Goal: Task Accomplishment & Management: Manage account settings

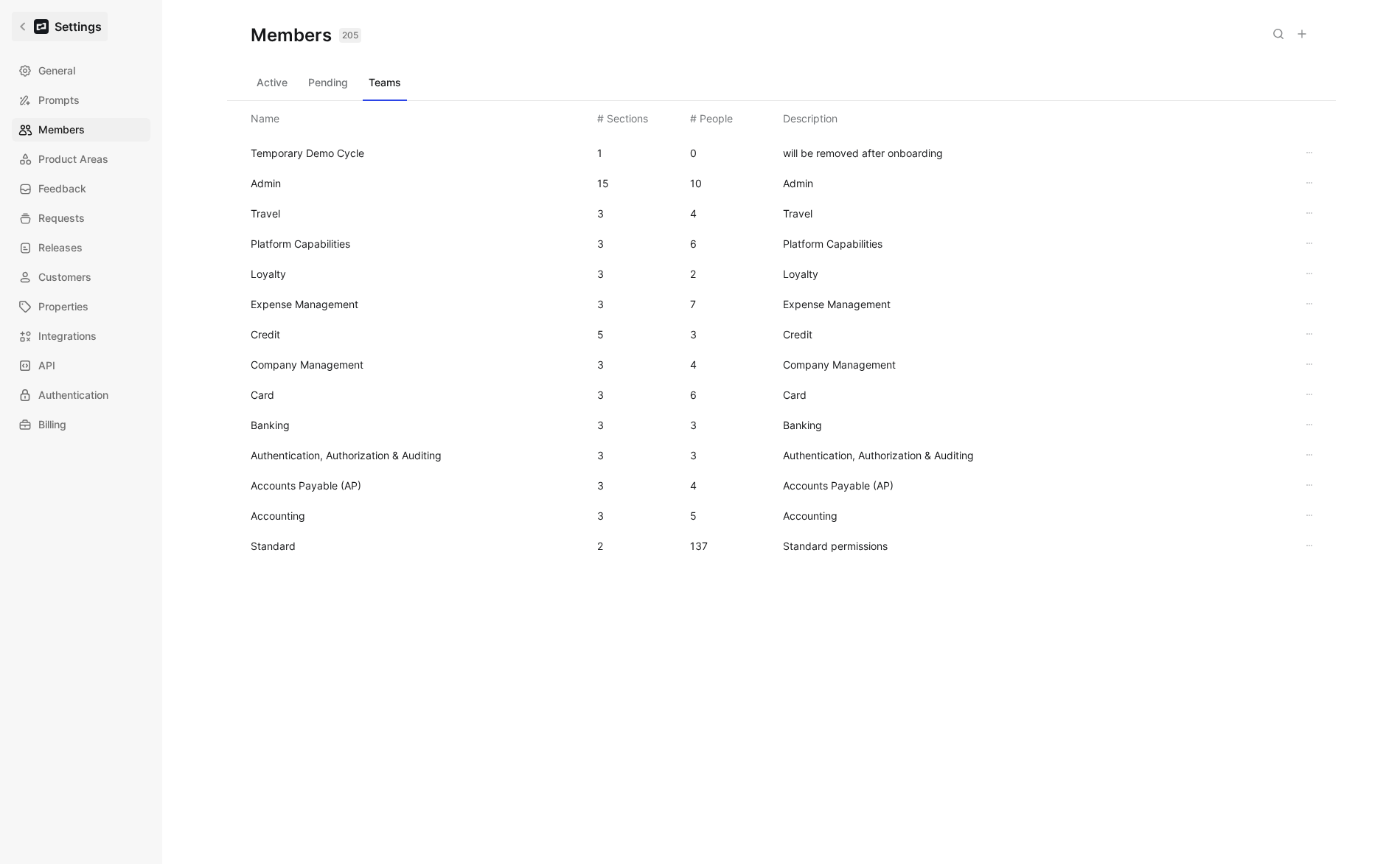
click at [23, 33] on link "Settings" at bounding box center [60, 27] width 96 height 29
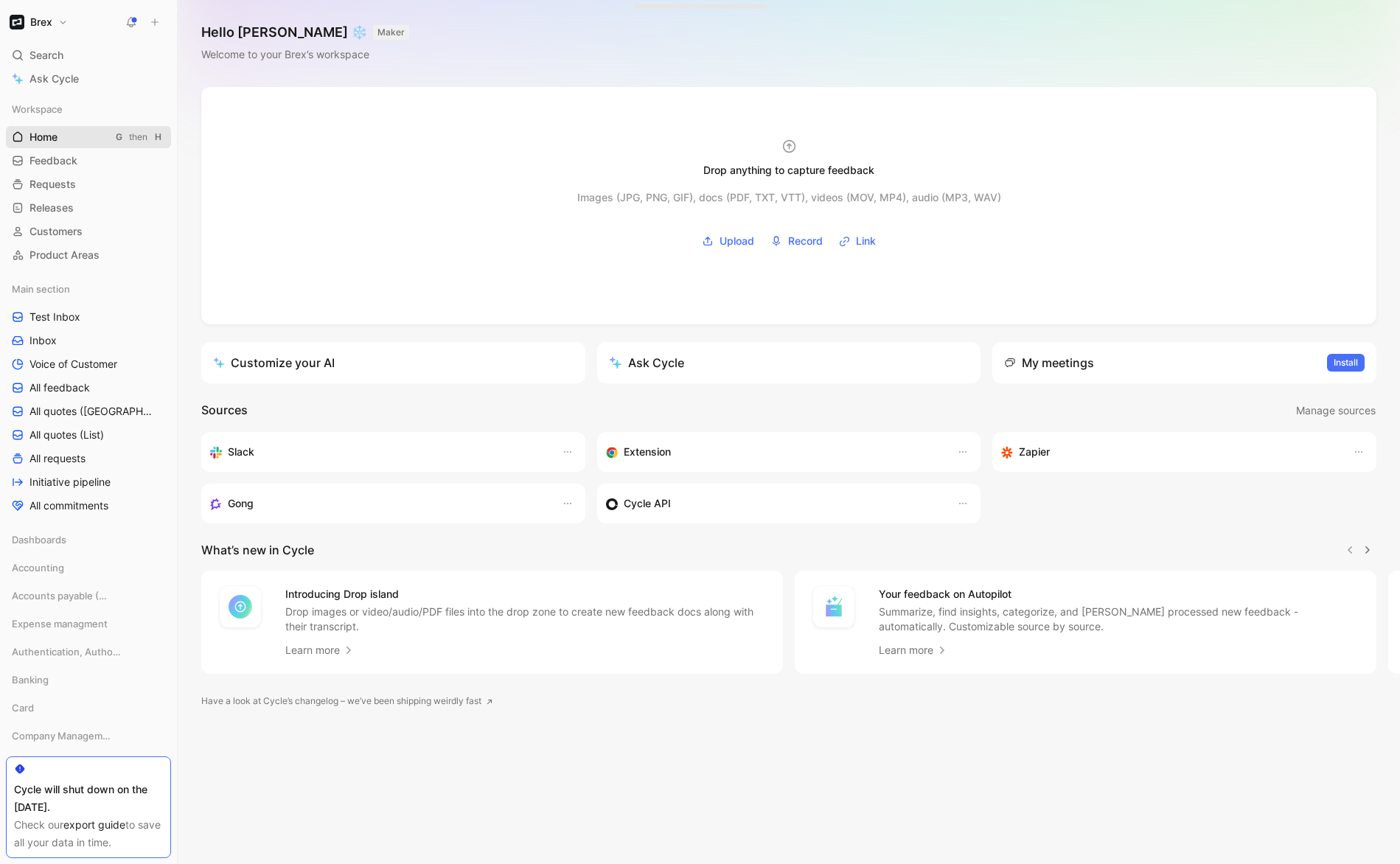
click at [40, 141] on span "Home" at bounding box center [43, 137] width 28 height 15
click at [77, 234] on span "Customers" at bounding box center [56, 232] width 53 height 15
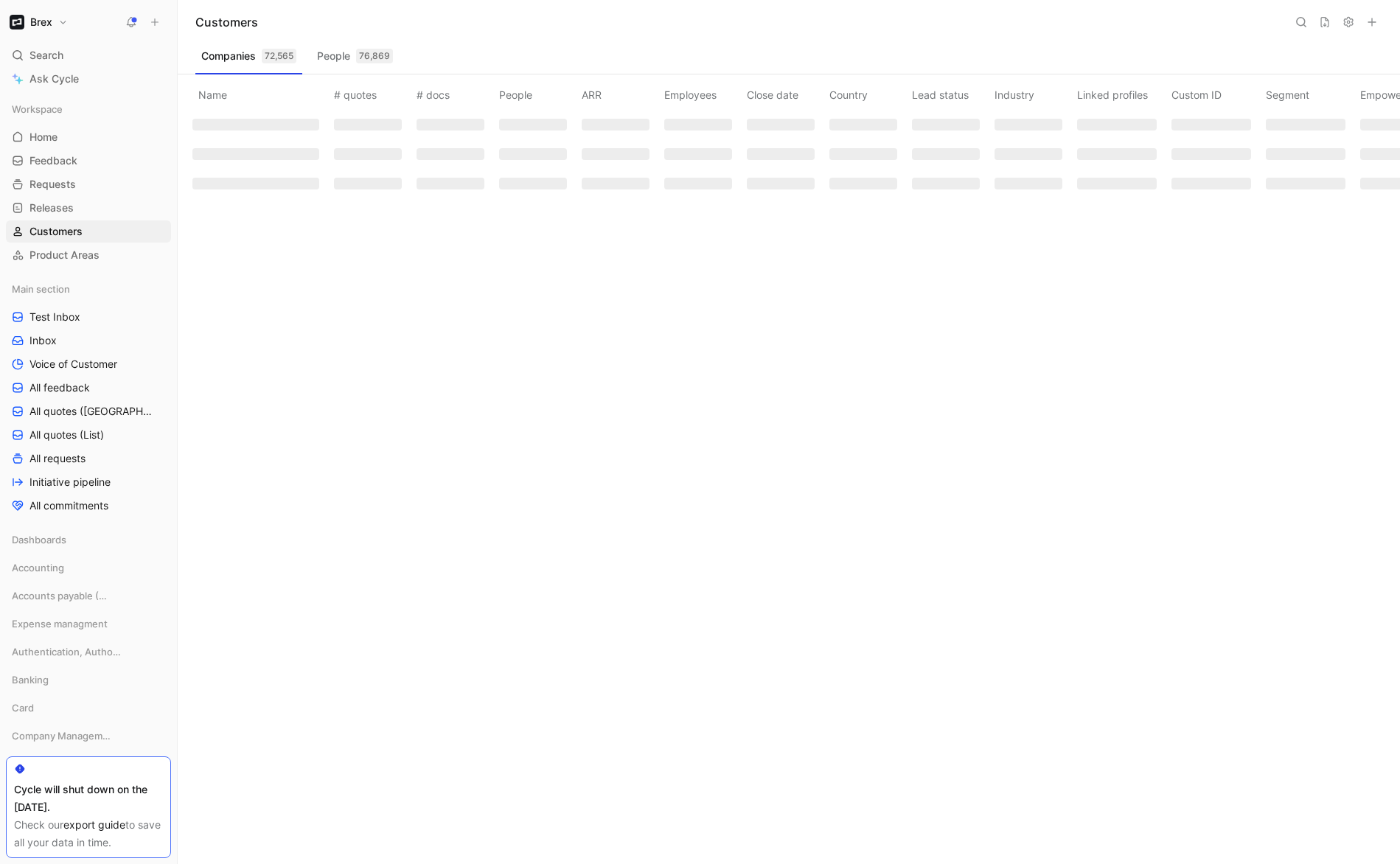
click at [1300, 23] on icon at bounding box center [1301, 22] width 12 height 12
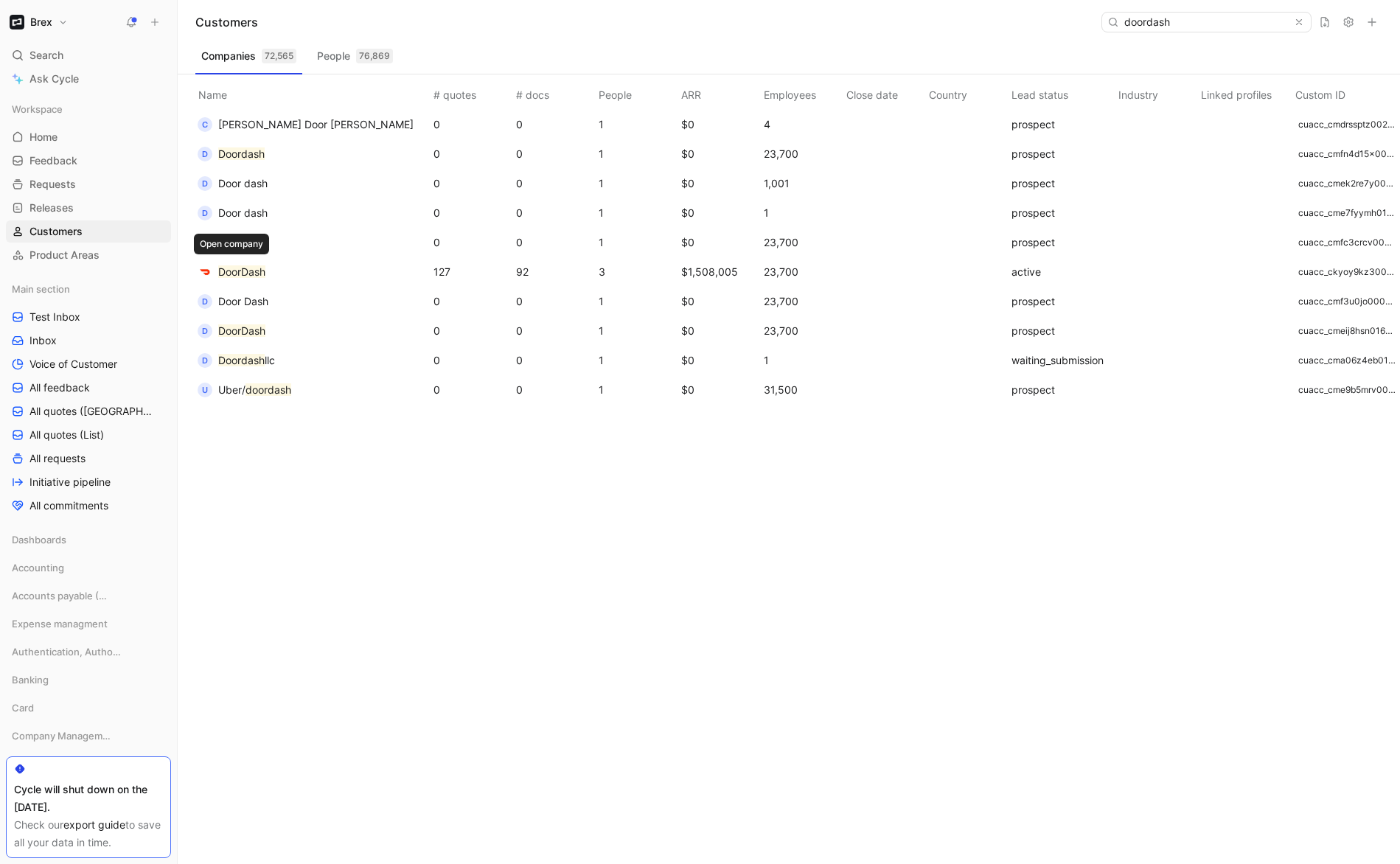
type input "doordash"
click at [258, 273] on mark "DoorDash" at bounding box center [241, 272] width 47 height 13
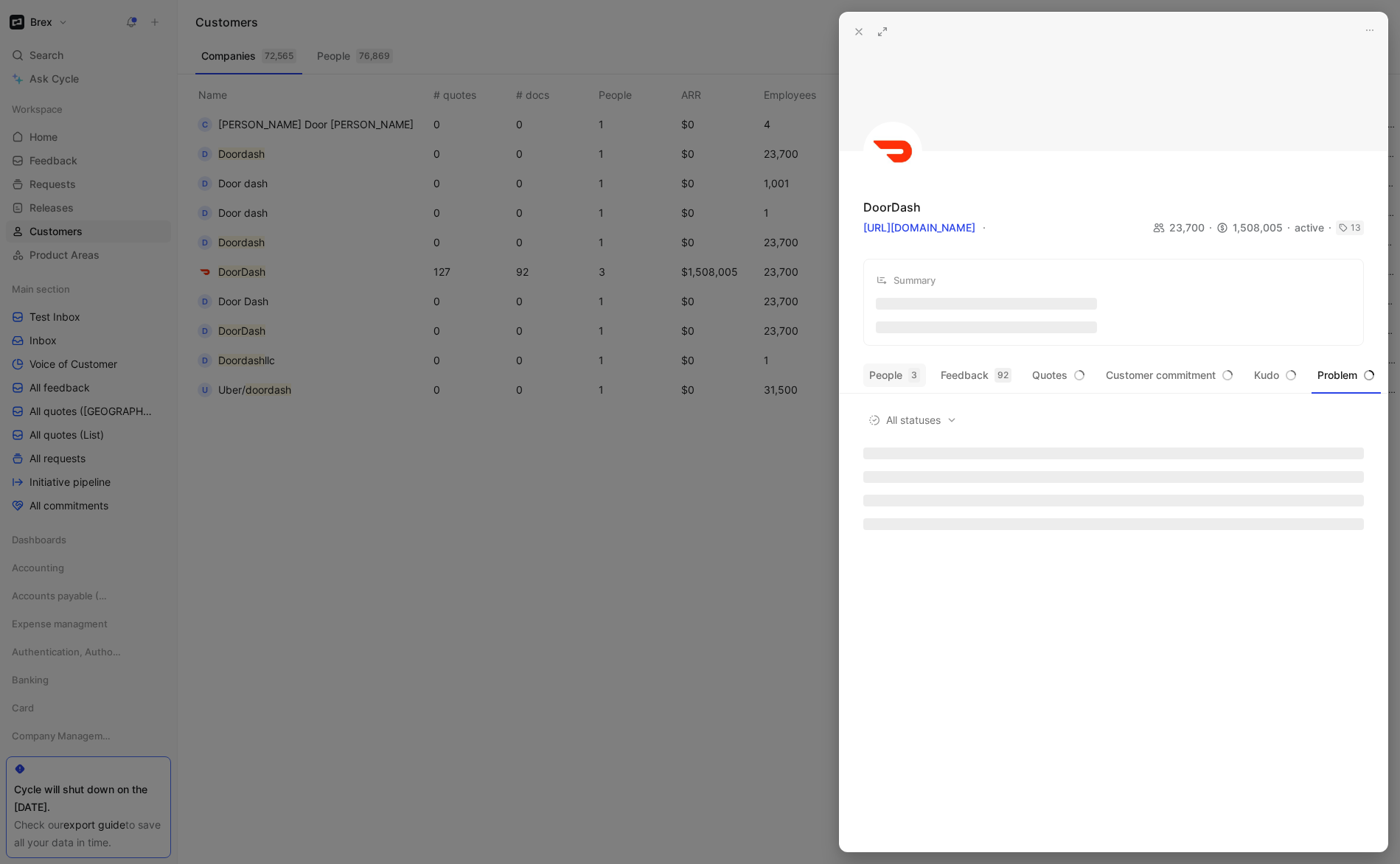
click at [891, 376] on button "People 3" at bounding box center [894, 375] width 63 height 24
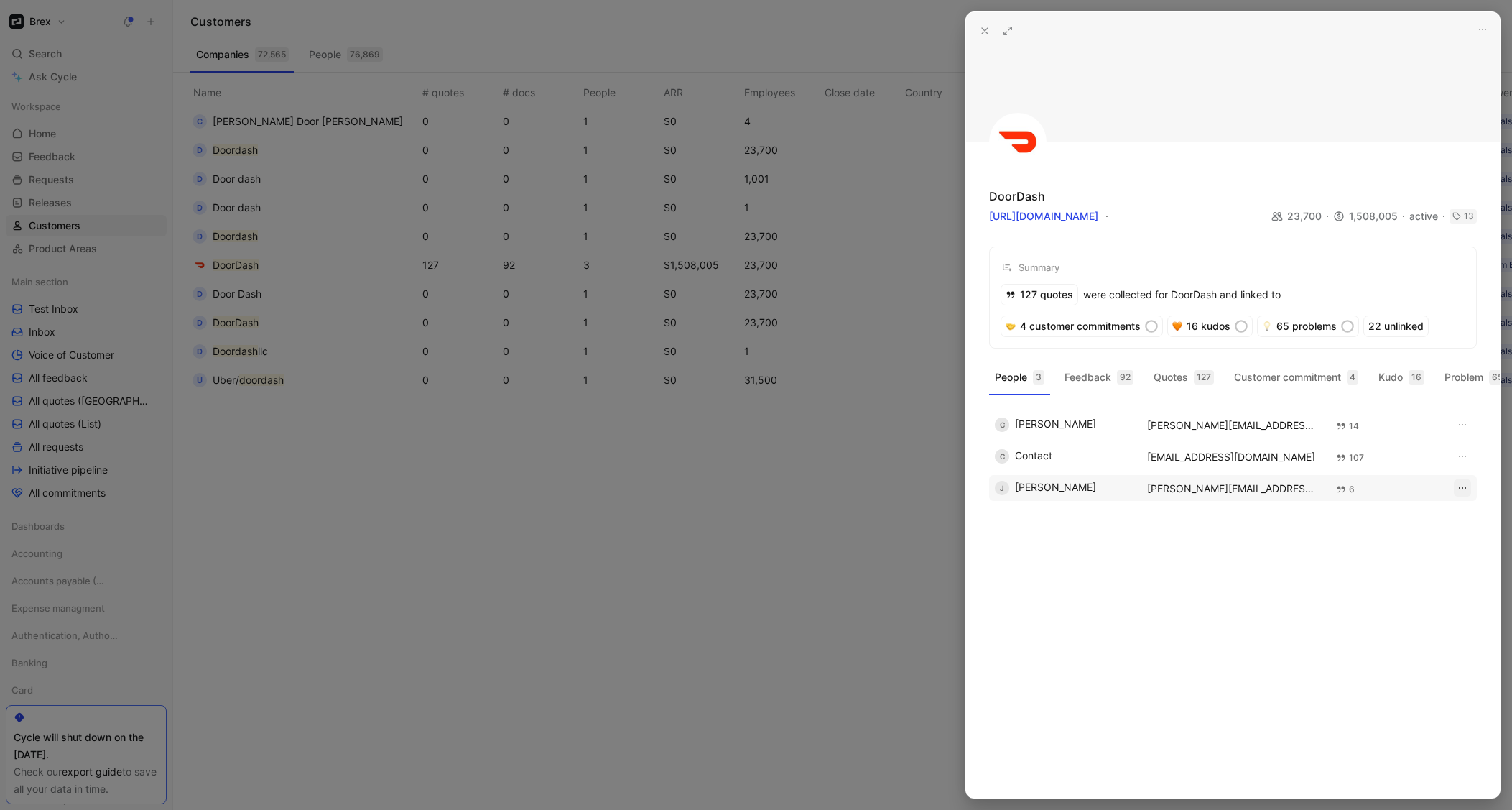
click at [1363, 494] on icon "button" at bounding box center [1462, 487] width 12 height 12
click at [1363, 534] on span "Edit" at bounding box center [1405, 530] width 18 height 13
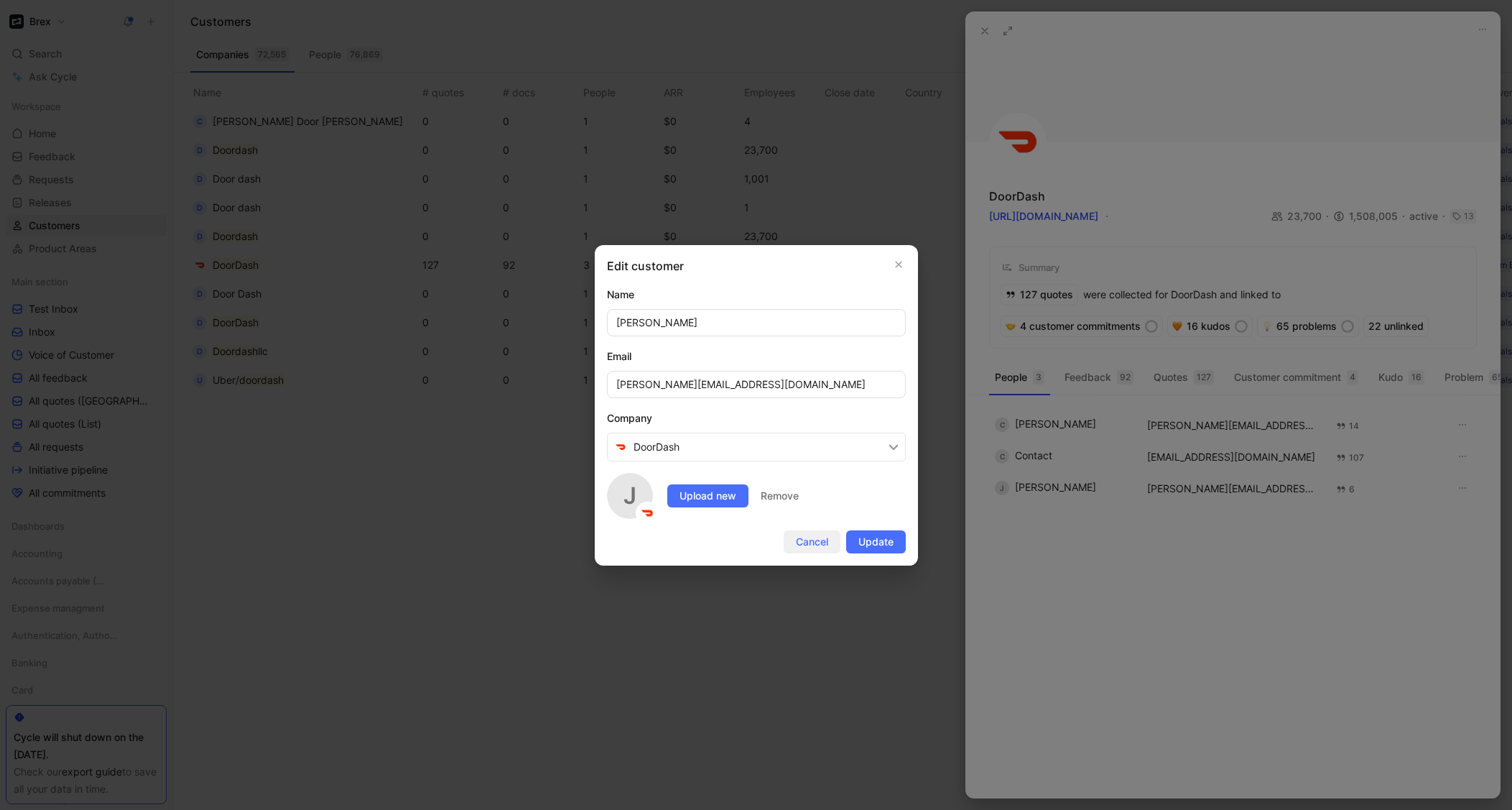
click at [828, 549] on button "Cancel" at bounding box center [812, 542] width 56 height 23
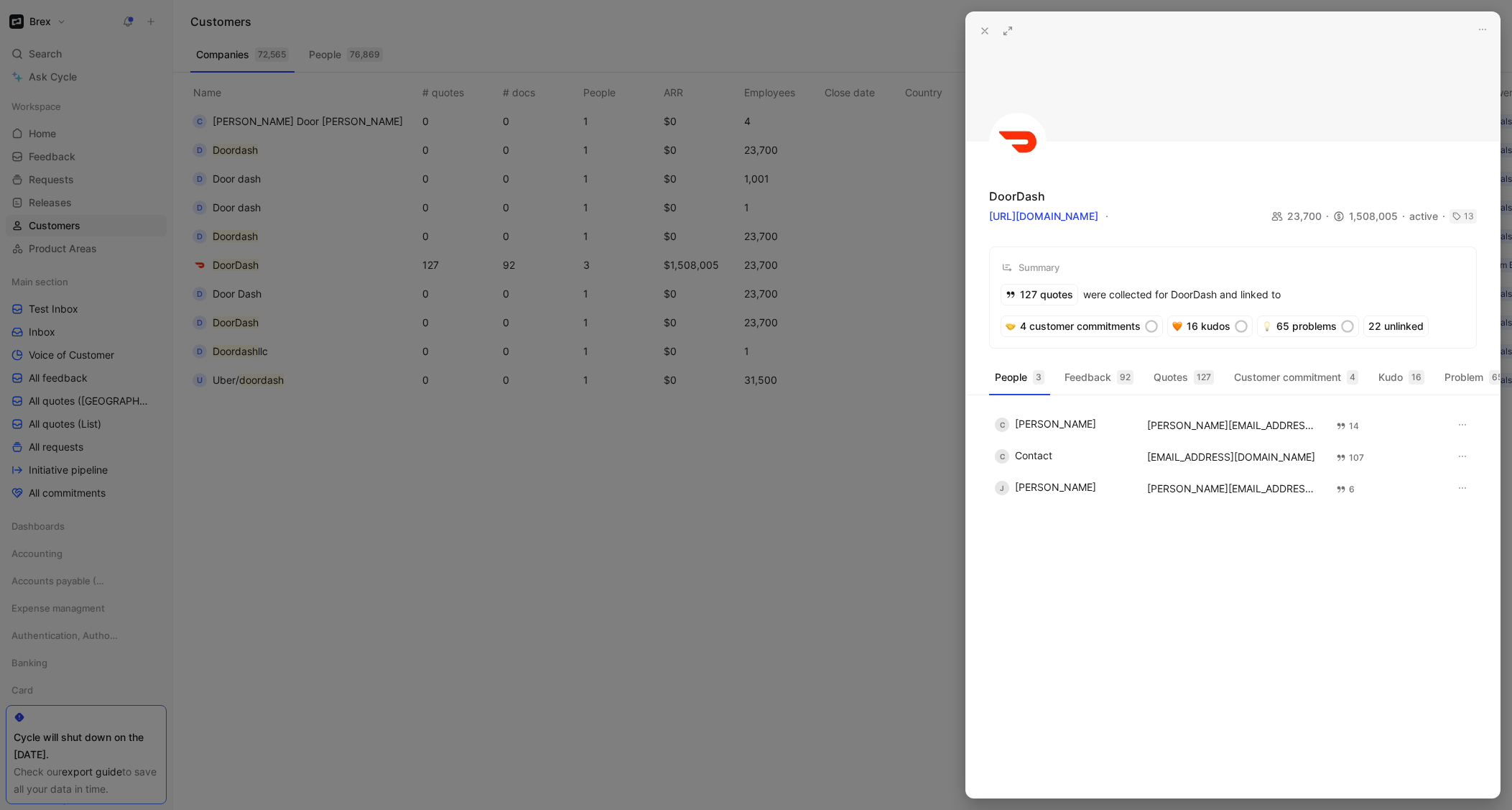
click at [986, 42] on header at bounding box center [1233, 77] width 534 height 129
click at [986, 32] on use at bounding box center [984, 30] width 5 height 5
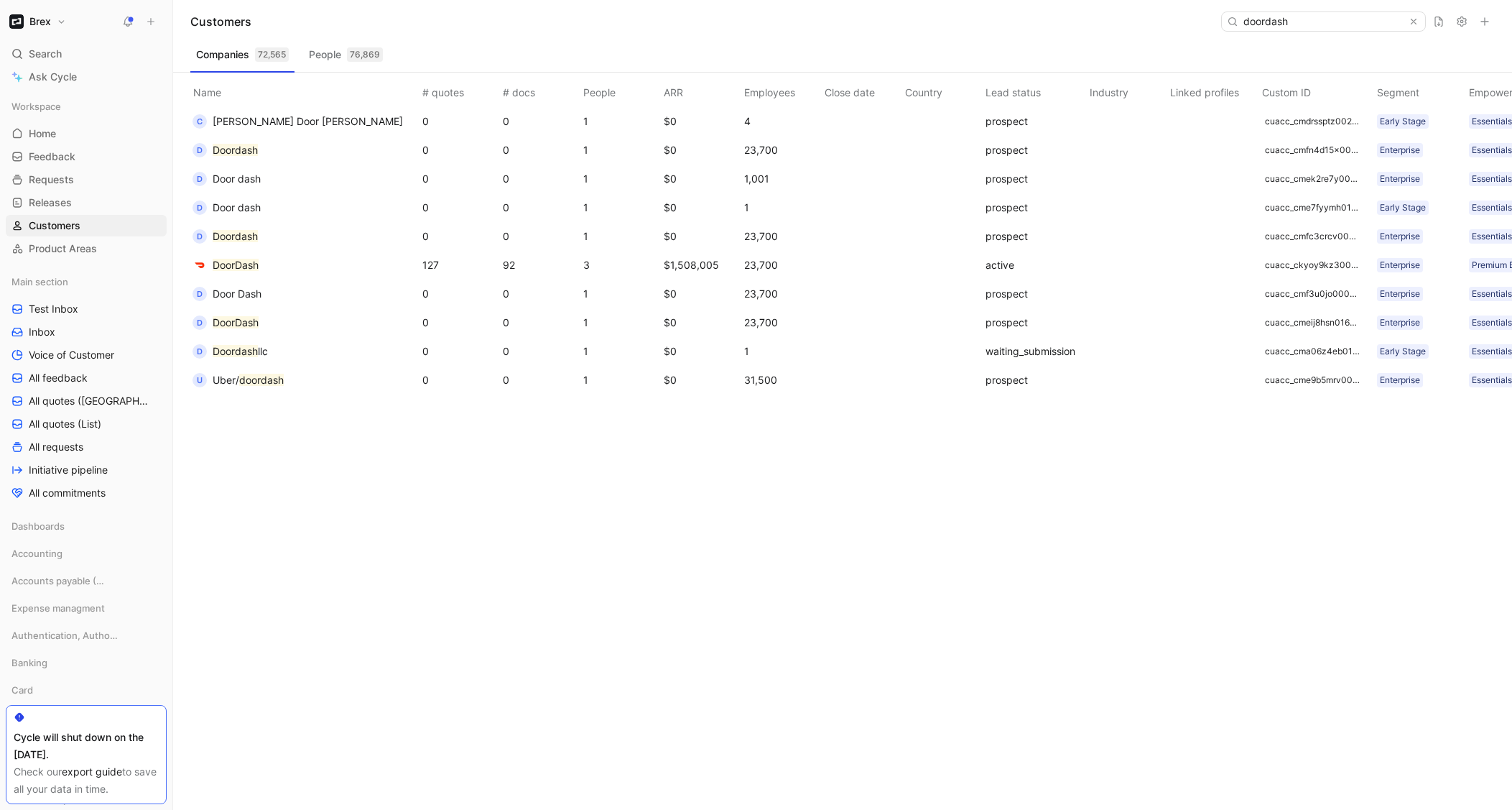
click at [49, 23] on h1 "Brex" at bounding box center [40, 22] width 21 height 13
click at [45, 146] on div "Workspace settings G then S" at bounding box center [97, 148] width 176 height 23
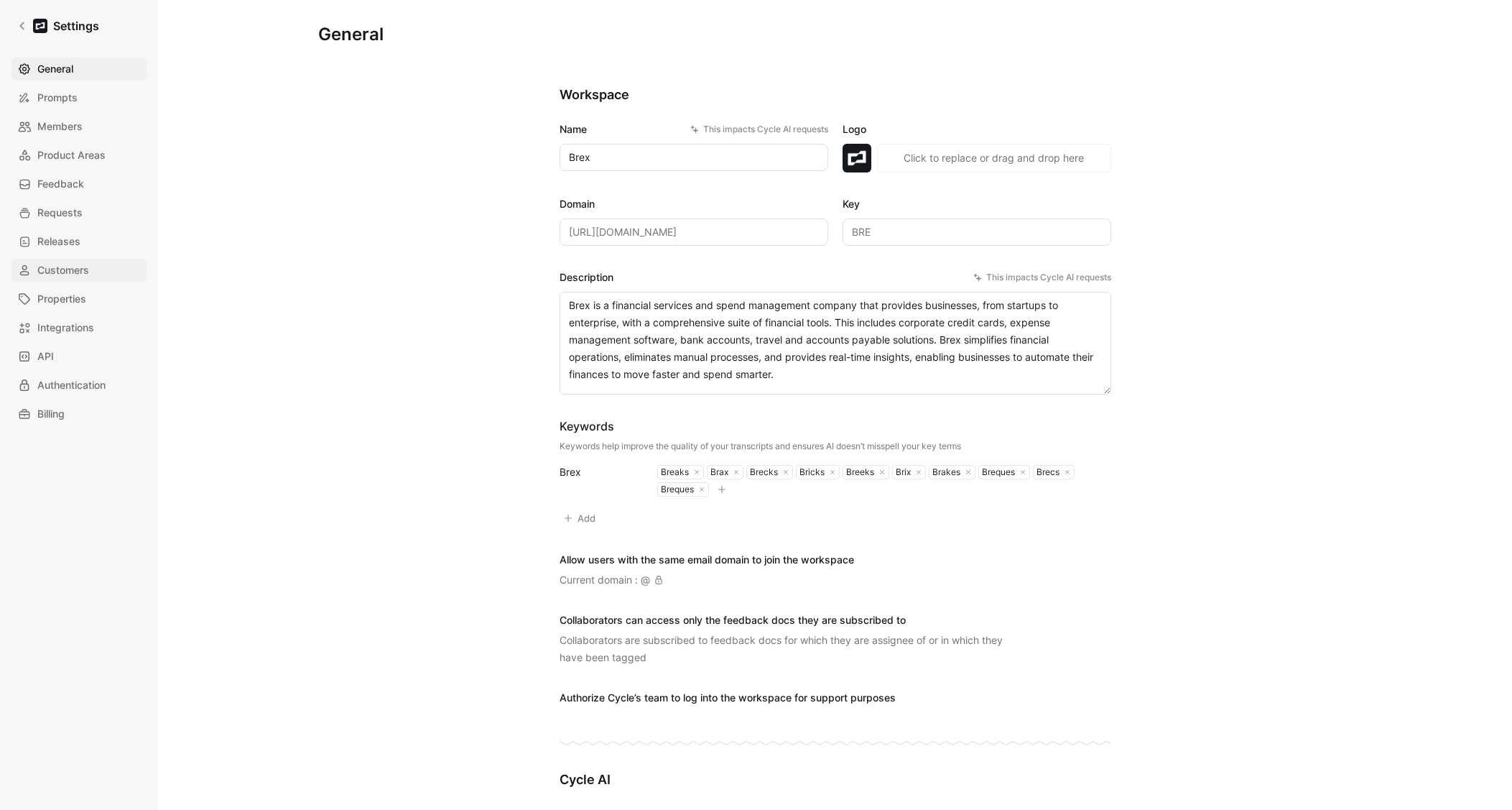
click at [67, 268] on span "Customers" at bounding box center [64, 270] width 52 height 17
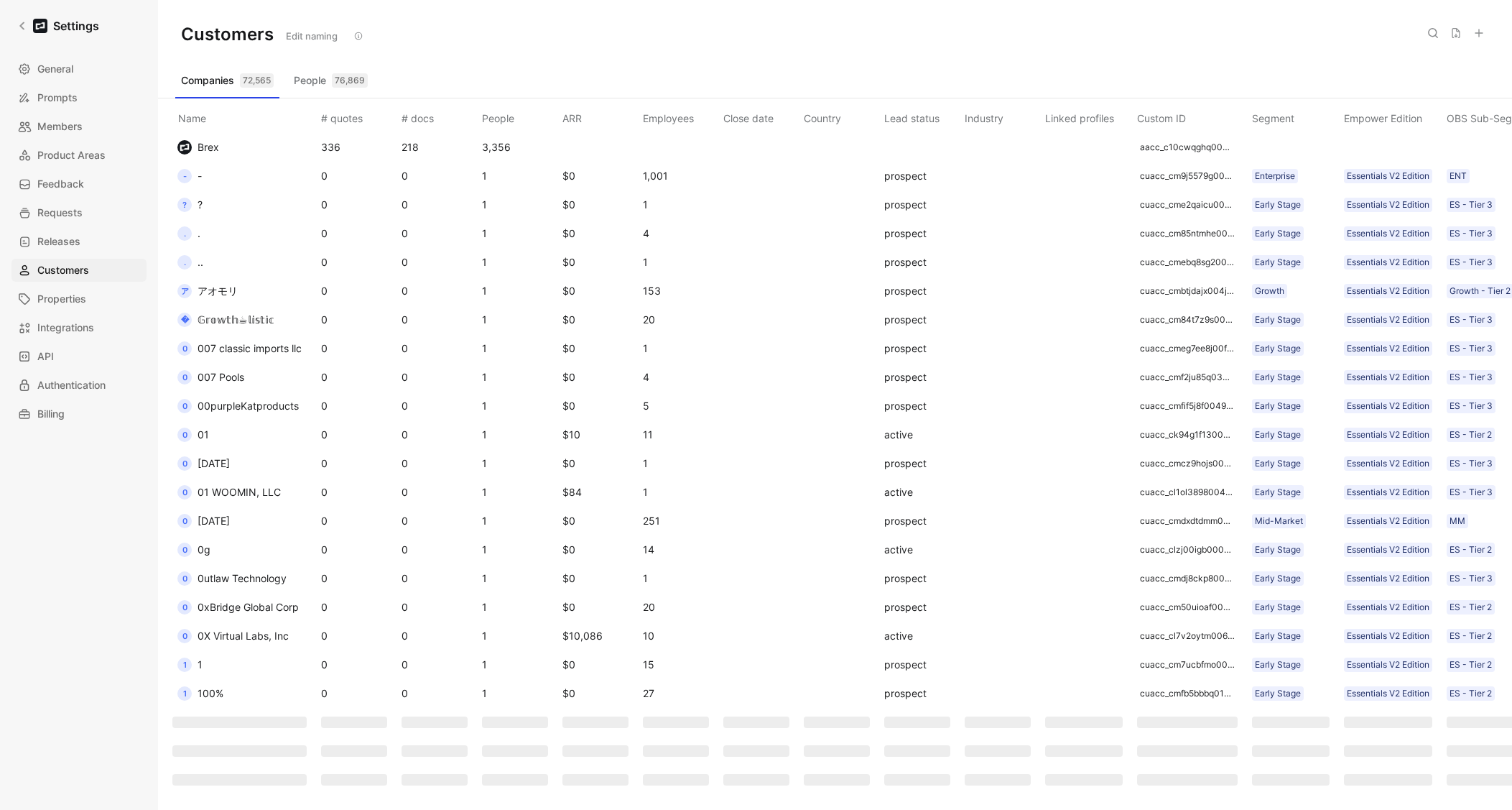
click at [298, 77] on button "People 76,869" at bounding box center [331, 81] width 85 height 23
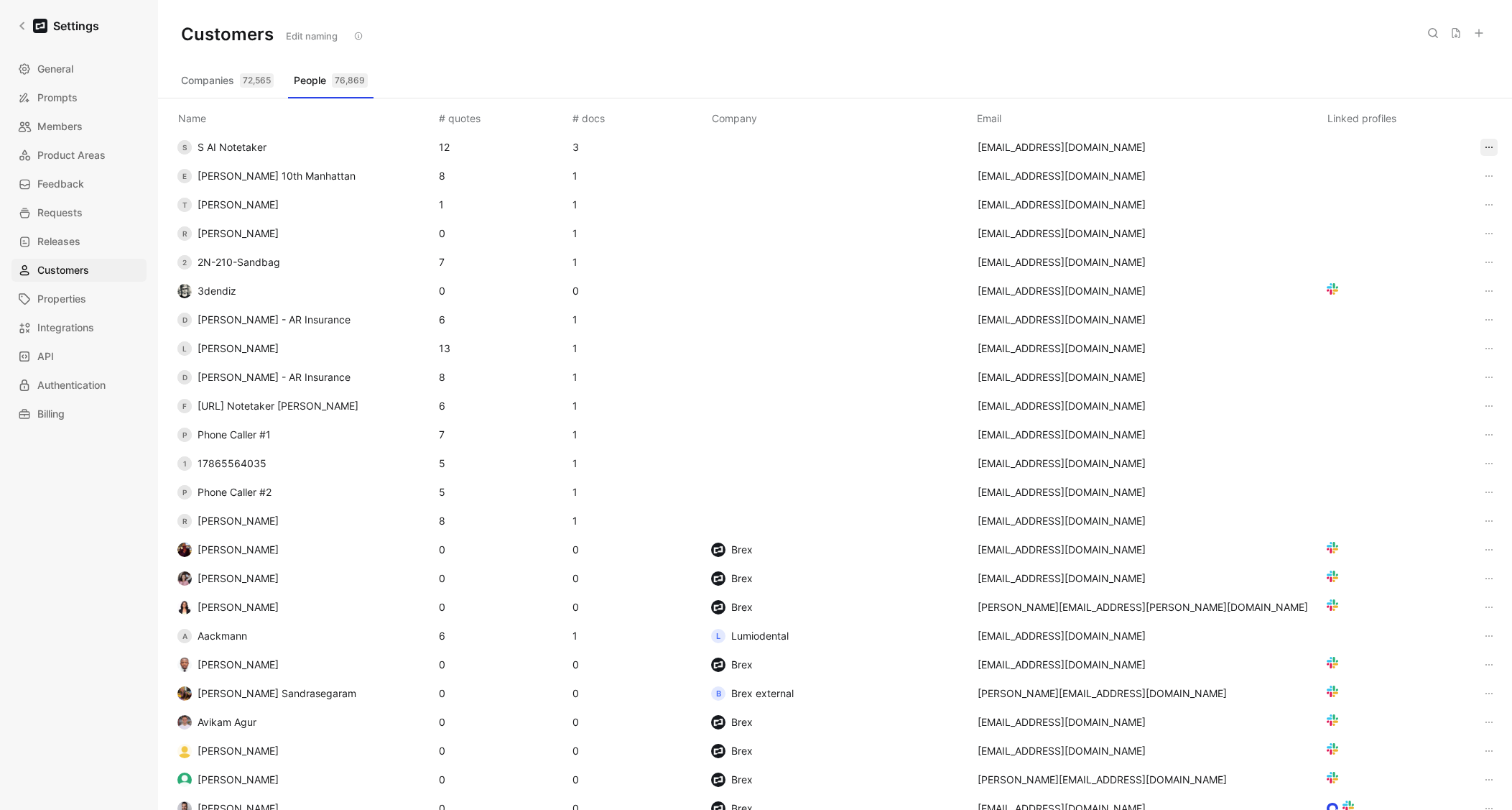
click at [1363, 147] on use "button" at bounding box center [1489, 148] width 7 height 2
click at [1363, 171] on div "Edit" at bounding box center [1448, 177] width 67 height 17
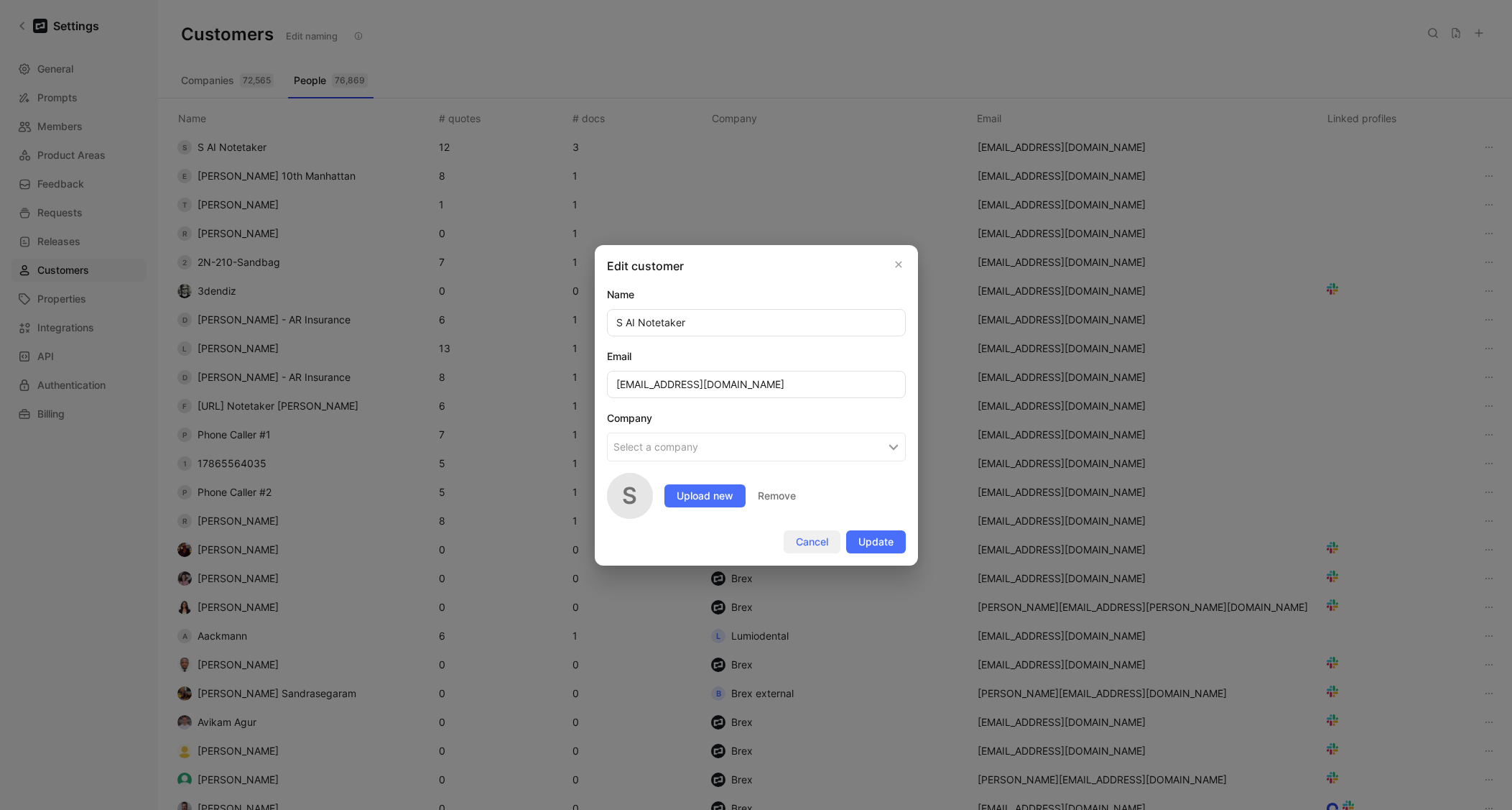
click at [825, 537] on span "Cancel" at bounding box center [812, 541] width 32 height 17
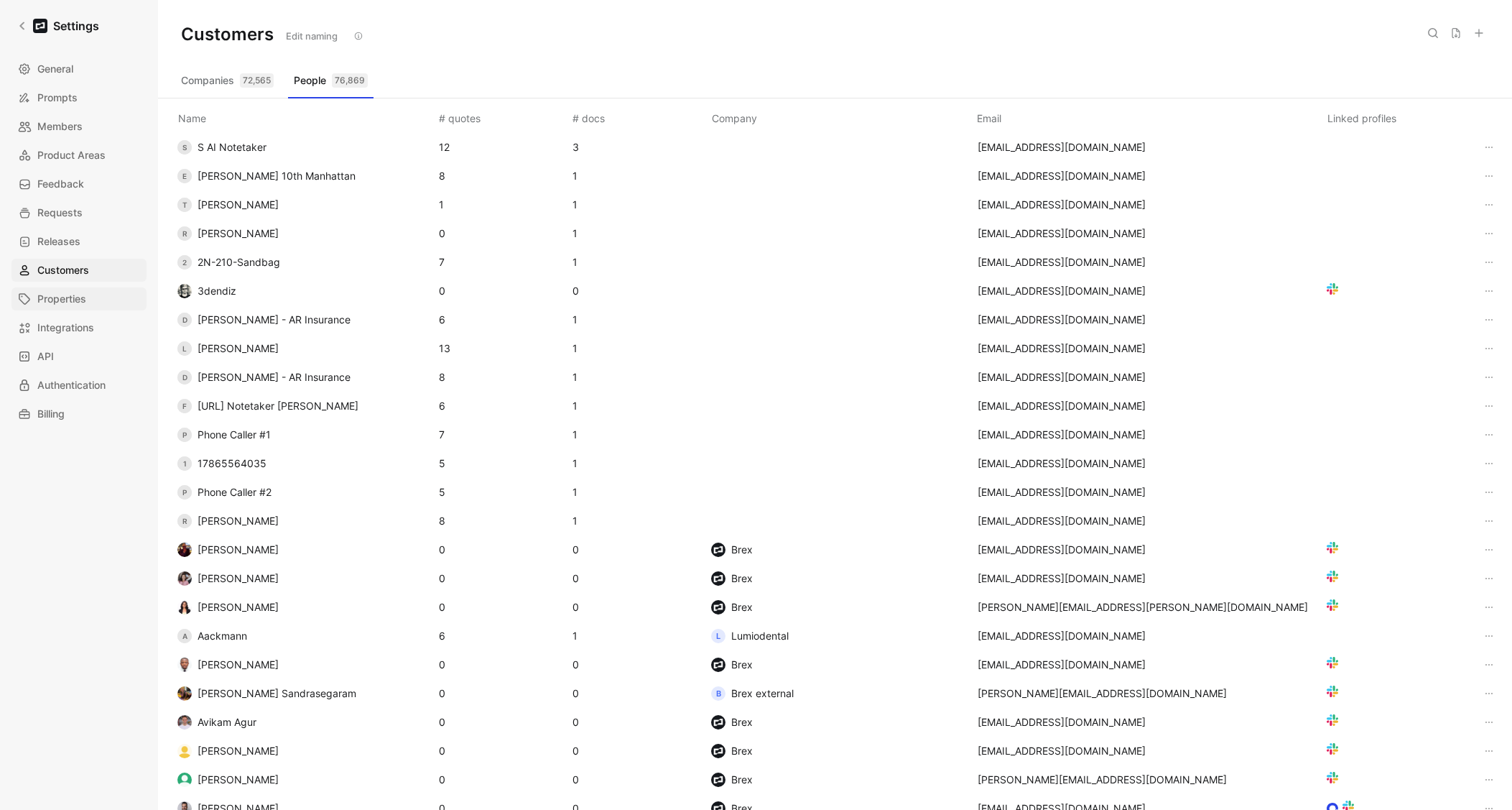
click at [60, 301] on span "Properties" at bounding box center [62, 298] width 49 height 17
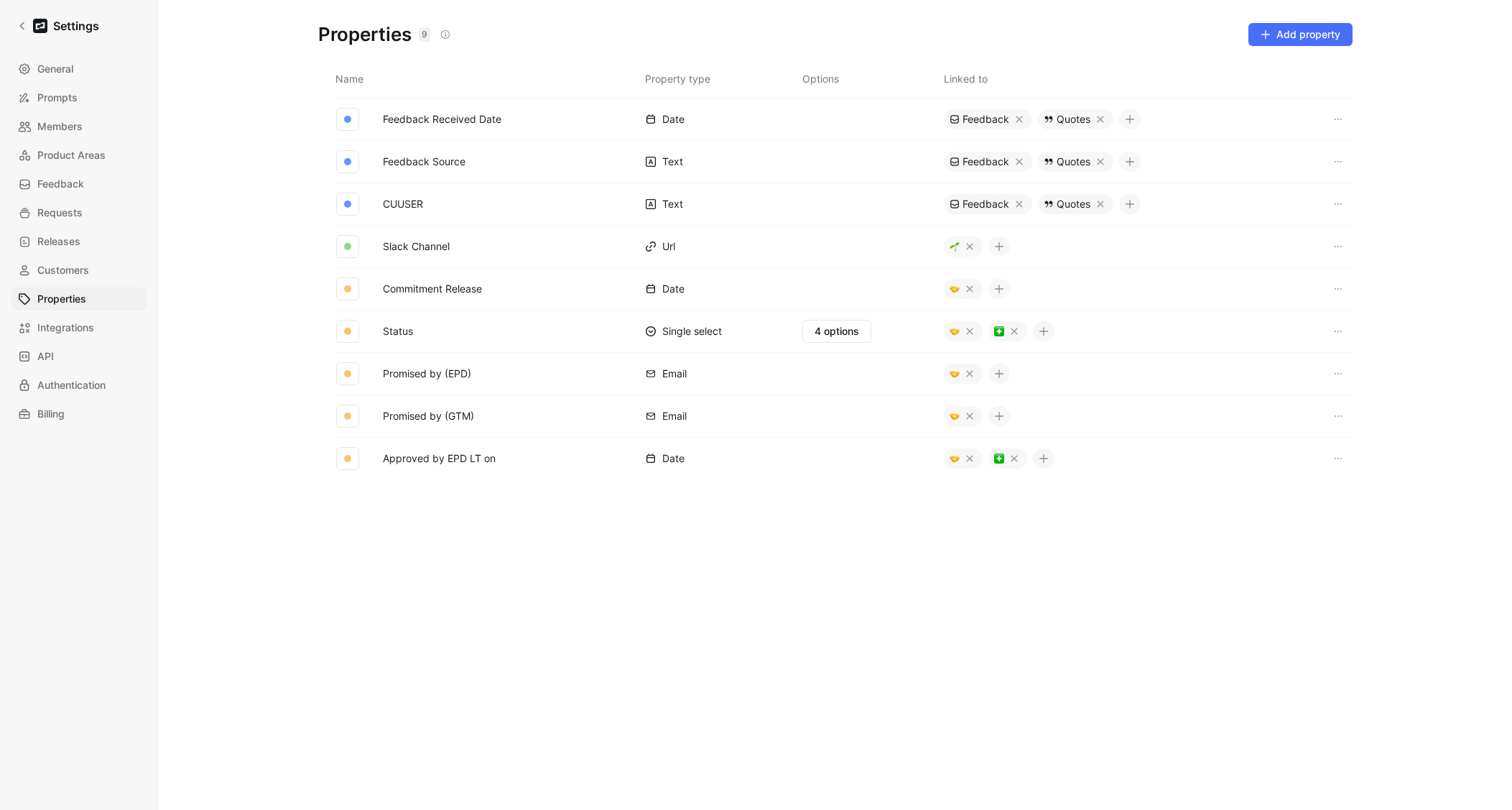
click at [1319, 20] on div "Properties 9 Saved Add property Name Property type Options Linked to Feedback R…" at bounding box center [835, 393] width 1035 height 787
click at [1308, 28] on span "Add property" at bounding box center [1300, 34] width 80 height 17
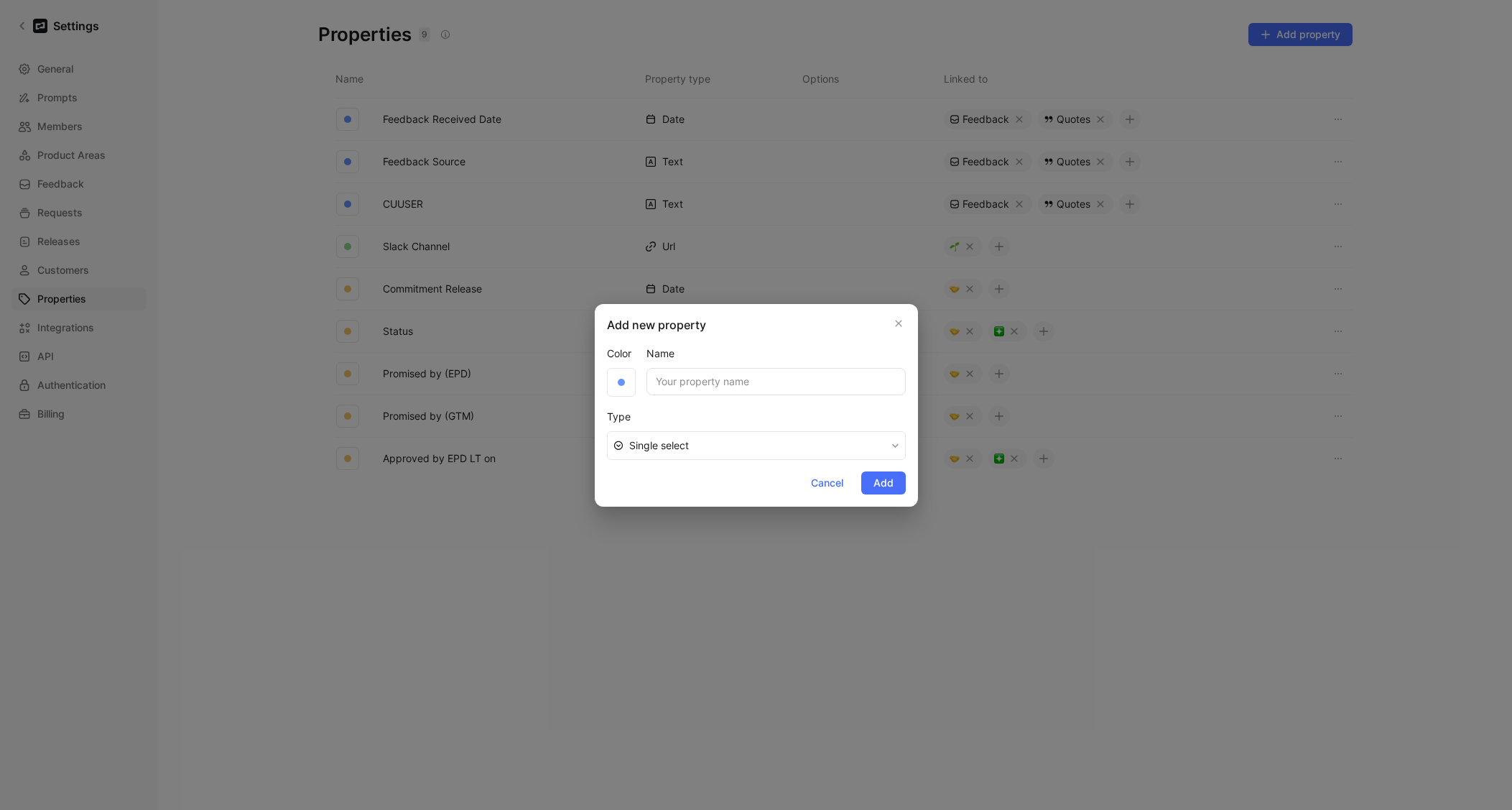
click at [752, 435] on button "Single select" at bounding box center [757, 445] width 299 height 29
click at [835, 487] on span "Cancel" at bounding box center [827, 482] width 32 height 17
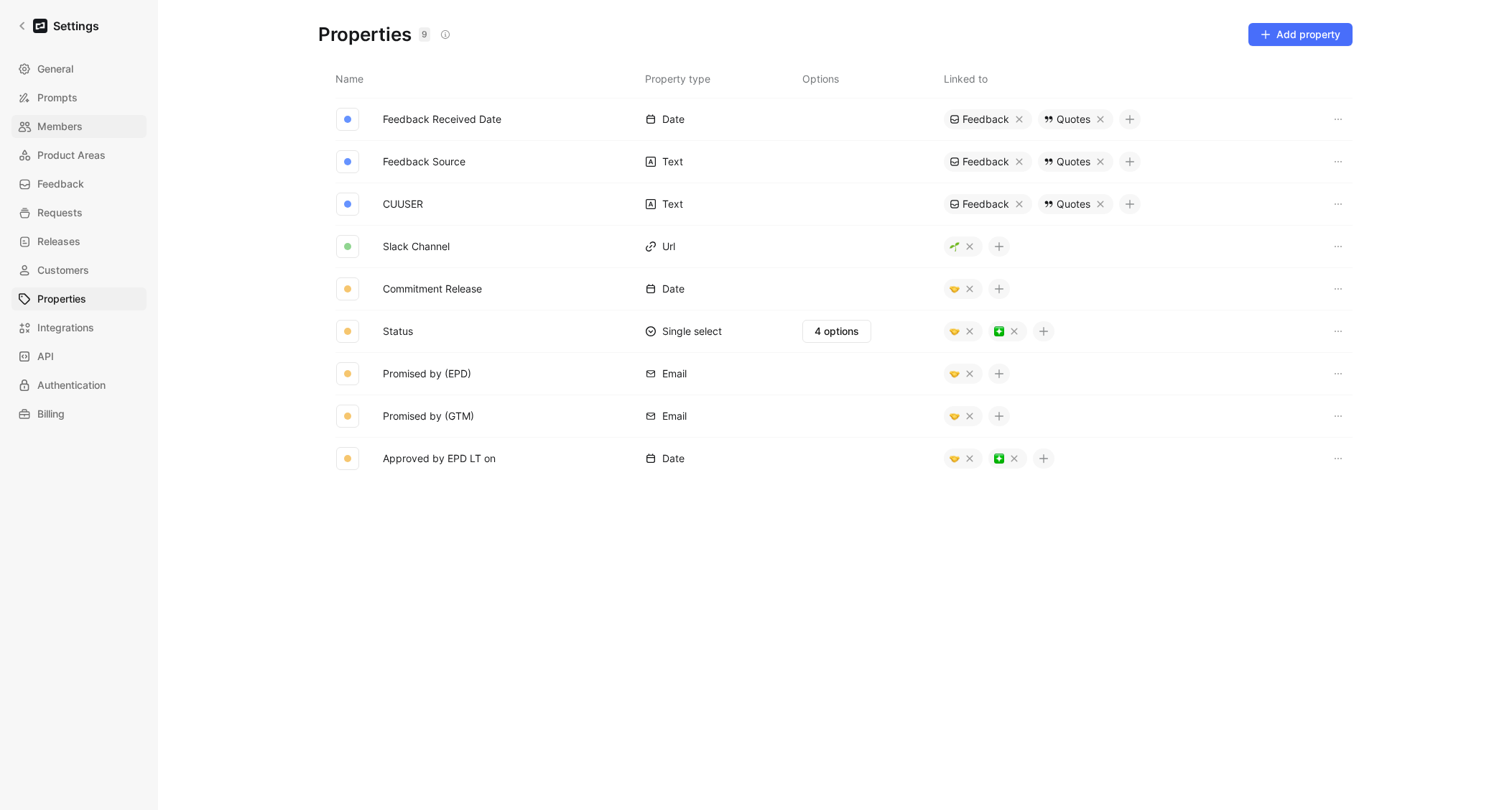
click at [56, 115] on link "Members" at bounding box center [79, 126] width 135 height 23
